Goal: Task Accomplishment & Management: Manage account settings

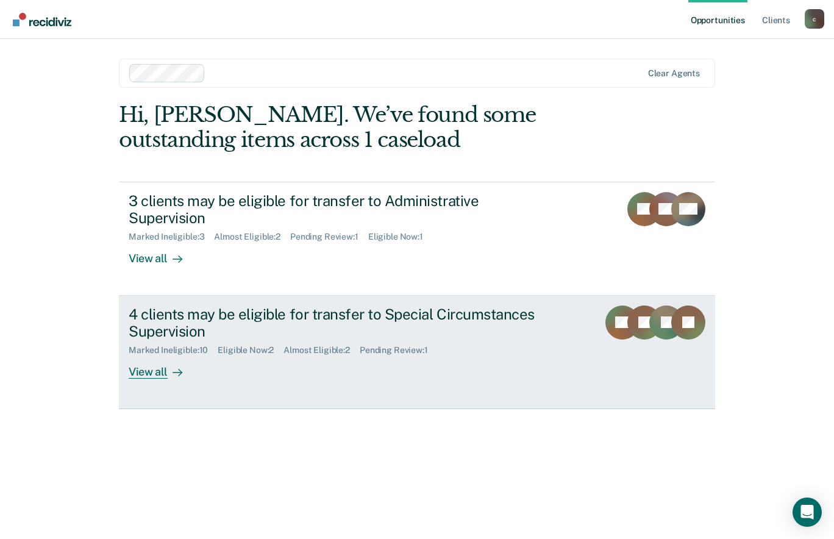
click at [169, 365] on div at bounding box center [175, 372] width 15 height 14
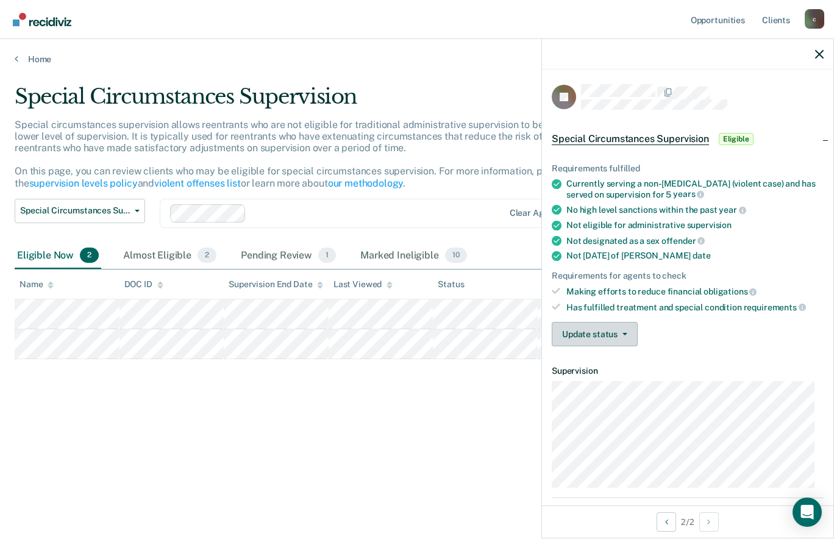
click at [616, 341] on button "Update status" at bounding box center [595, 334] width 86 height 24
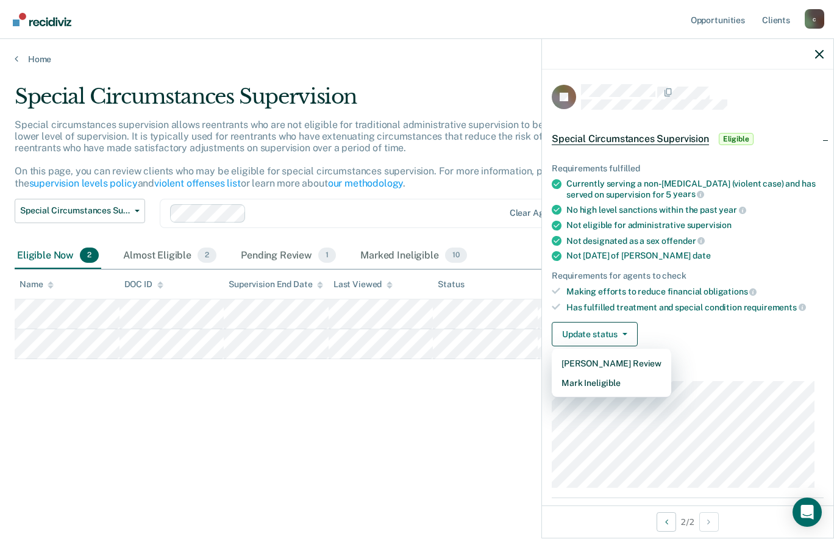
click at [707, 323] on div "Update status Mark Pending Review Mark Ineligible" at bounding box center [688, 334] width 272 height 24
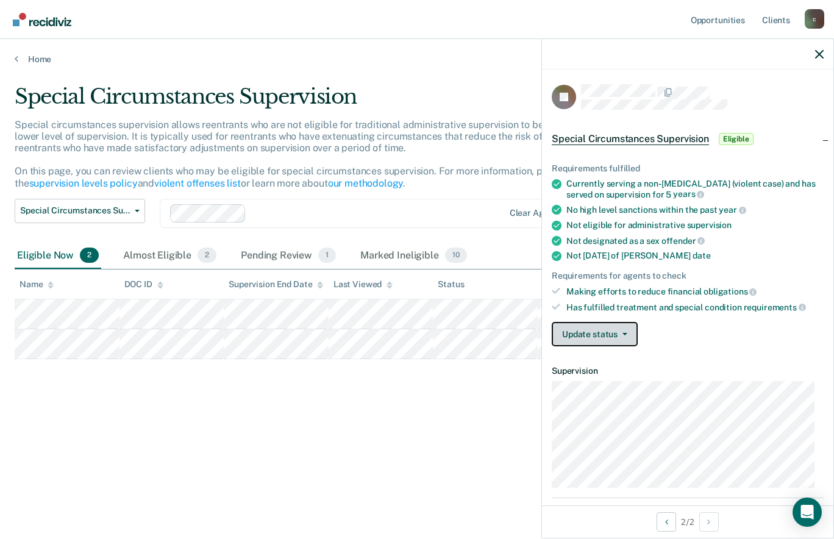
click at [624, 333] on icon "button" at bounding box center [625, 334] width 5 height 2
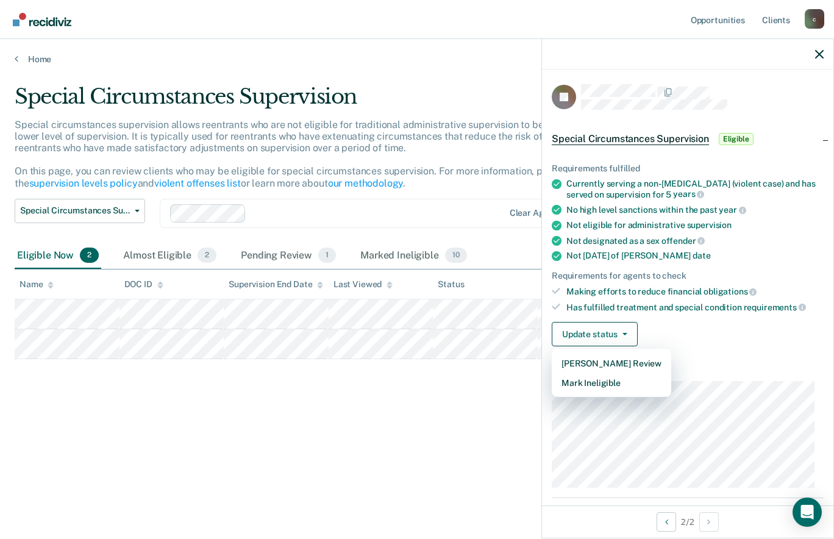
click at [732, 326] on div "Update status Mark Pending Review Mark Ineligible" at bounding box center [688, 334] width 272 height 24
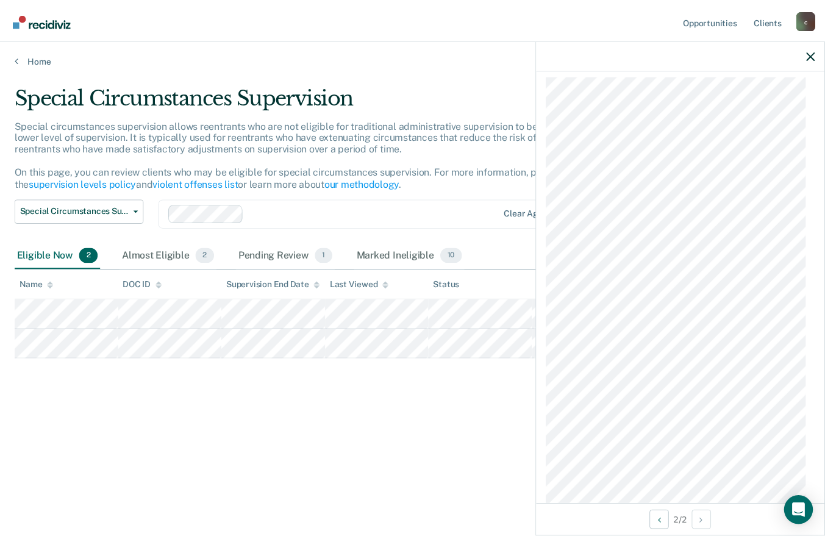
scroll to position [508, 0]
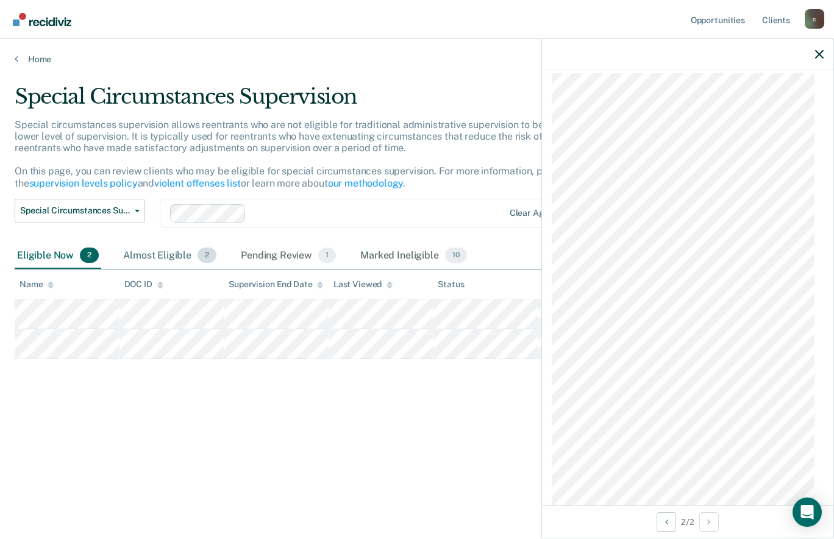
click at [151, 255] on div "Almost Eligible 2" at bounding box center [170, 256] width 98 height 27
click at [279, 249] on div "Pending Review 1" at bounding box center [288, 256] width 100 height 27
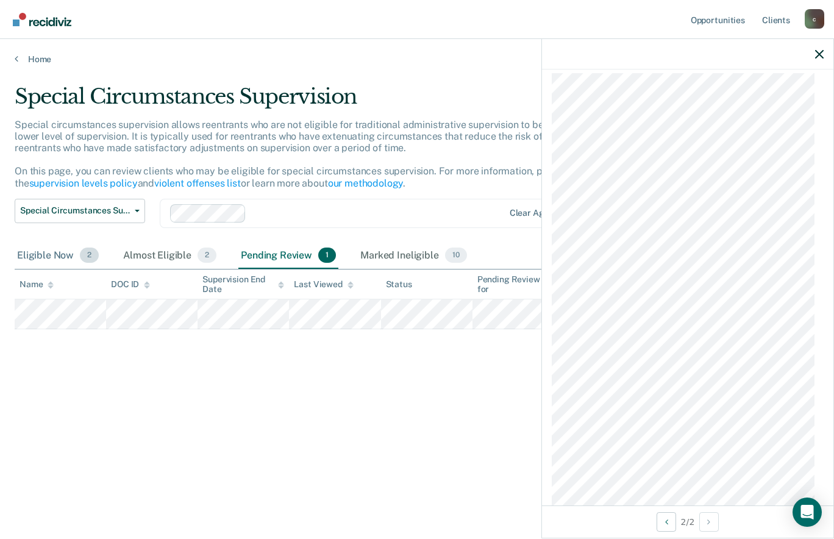
click at [48, 256] on div "Eligible Now 2" at bounding box center [58, 256] width 87 height 27
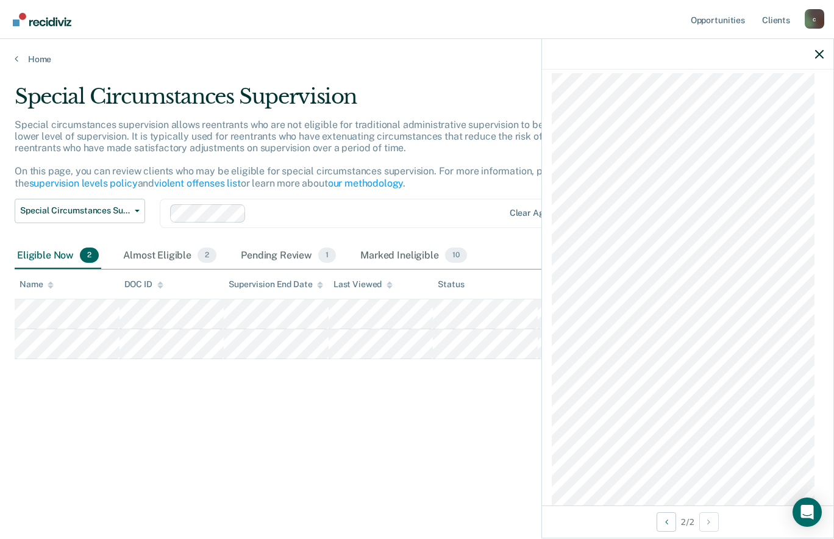
click at [819, 54] on icon "button" at bounding box center [819, 54] width 9 height 9
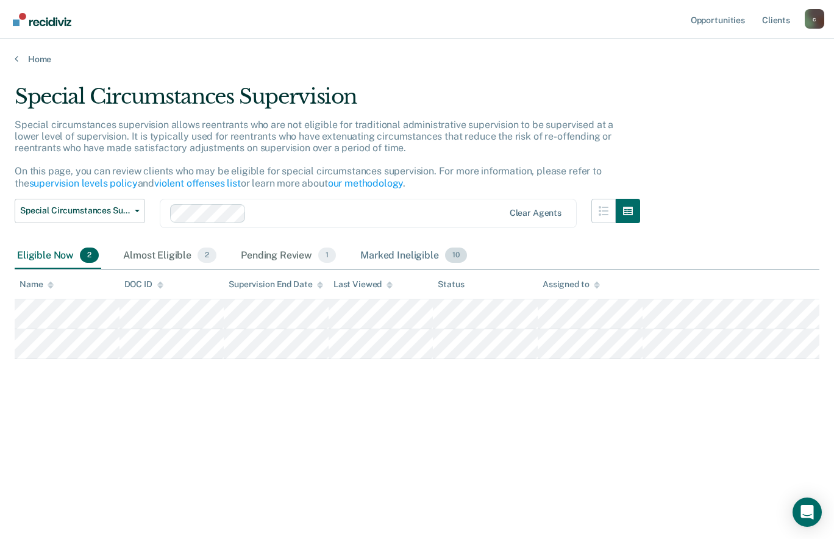
click at [407, 249] on div "Marked Ineligible 10" at bounding box center [413, 256] width 111 height 27
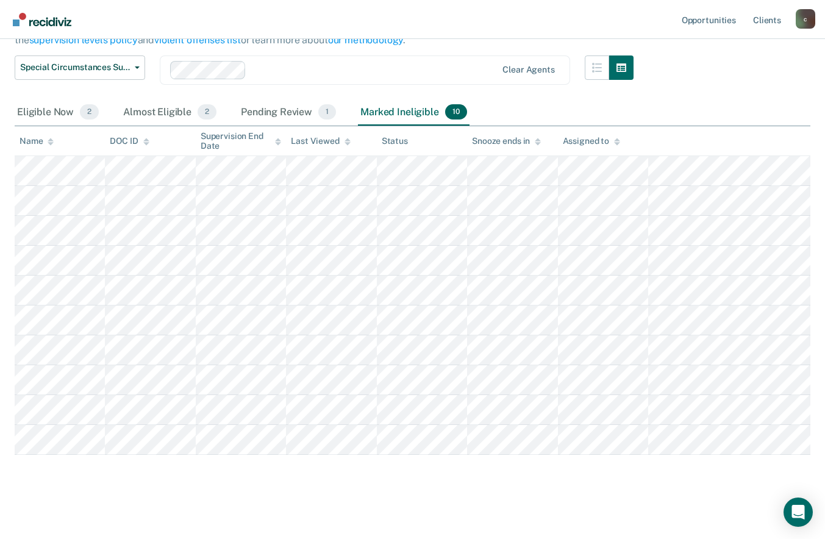
scroll to position [147, 0]
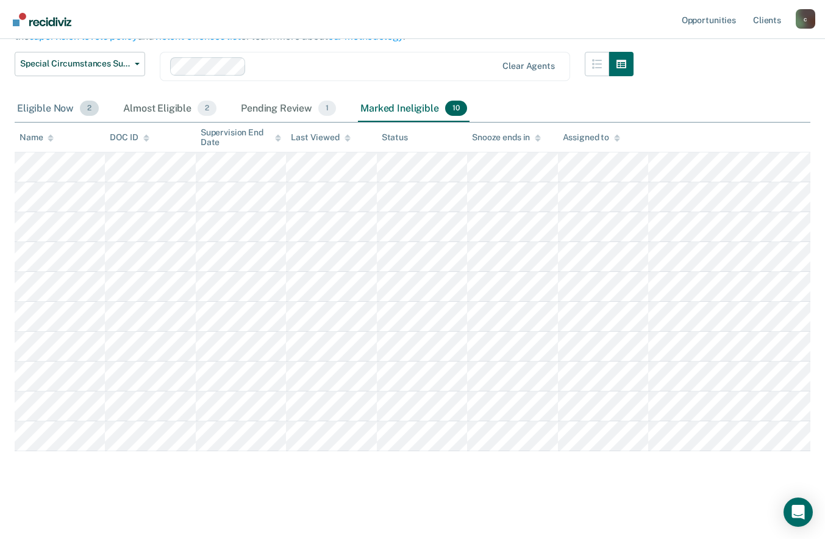
click at [46, 105] on div "Eligible Now 2" at bounding box center [58, 109] width 87 height 27
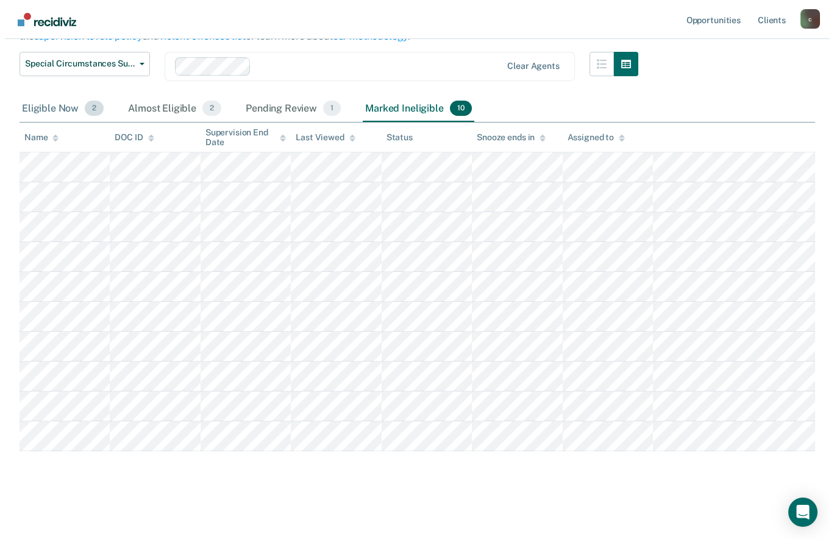
scroll to position [0, 0]
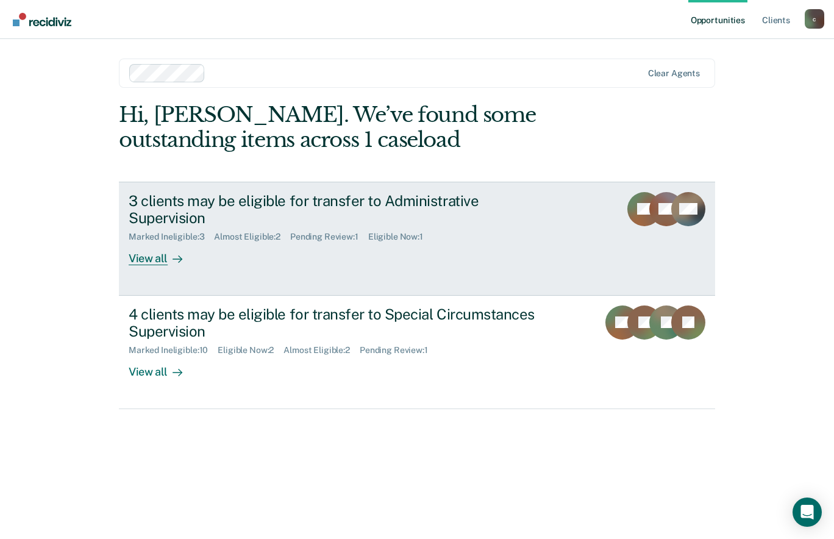
click at [137, 252] on link "3 clients may be eligible for transfer to Administrative Supervision Marked Ine…" at bounding box center [417, 239] width 596 height 114
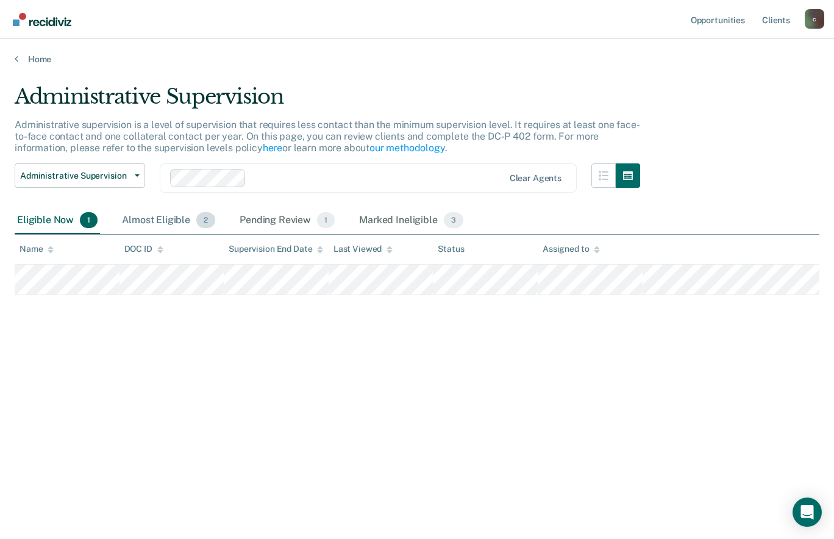
click at [141, 224] on div "Almost Eligible 2" at bounding box center [169, 220] width 98 height 27
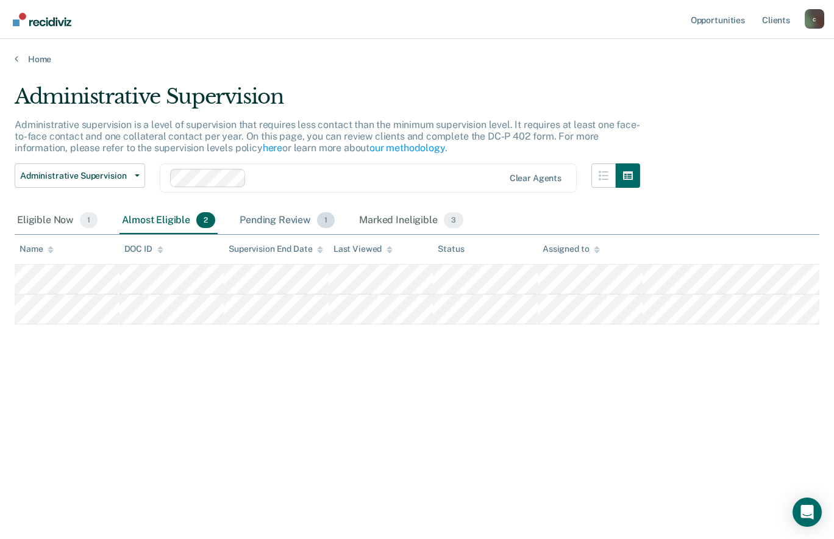
click at [248, 229] on div "Pending Review 1" at bounding box center [287, 220] width 100 height 27
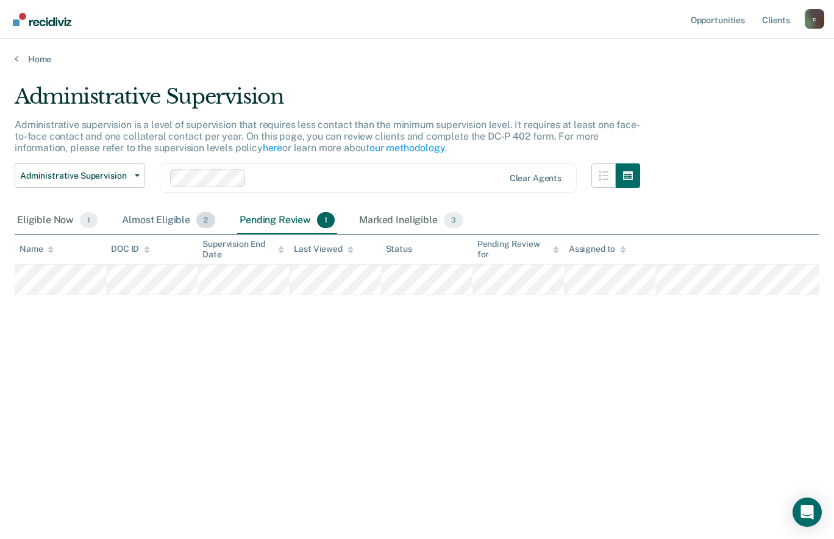
click at [135, 217] on div "Almost Eligible 2" at bounding box center [169, 220] width 98 height 27
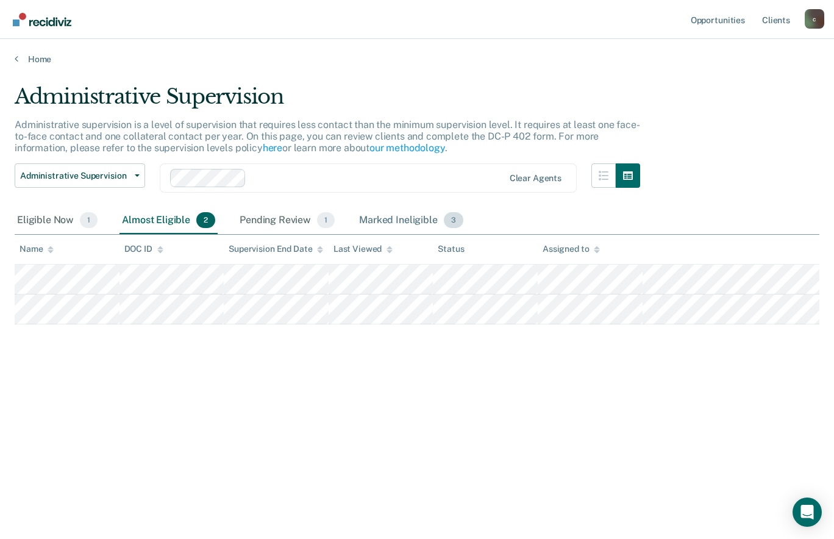
click at [410, 214] on div "Marked Ineligible 3" at bounding box center [411, 220] width 109 height 27
